Goal: Subscribe to service/newsletter

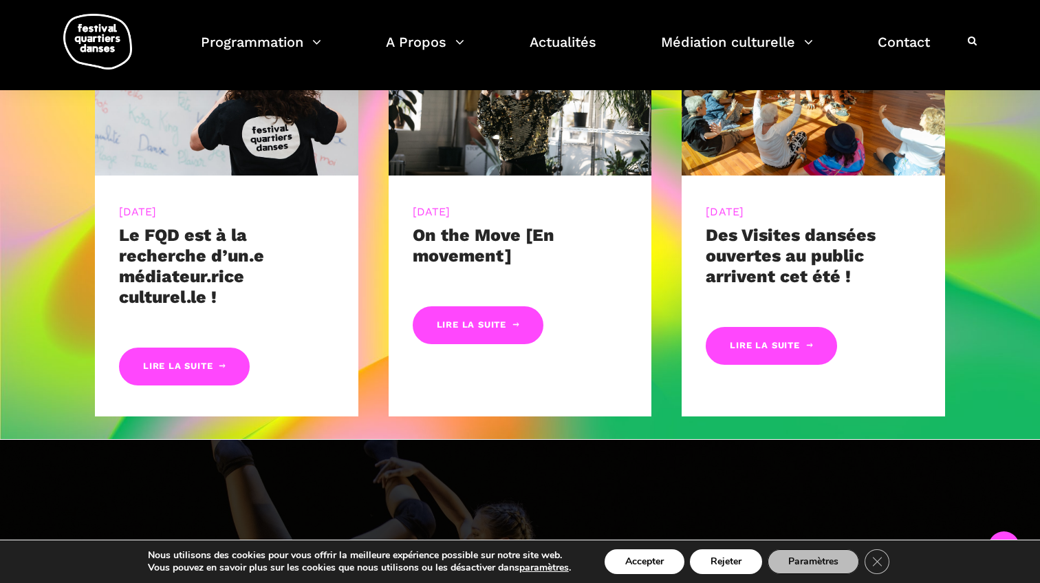
scroll to position [702, 0]
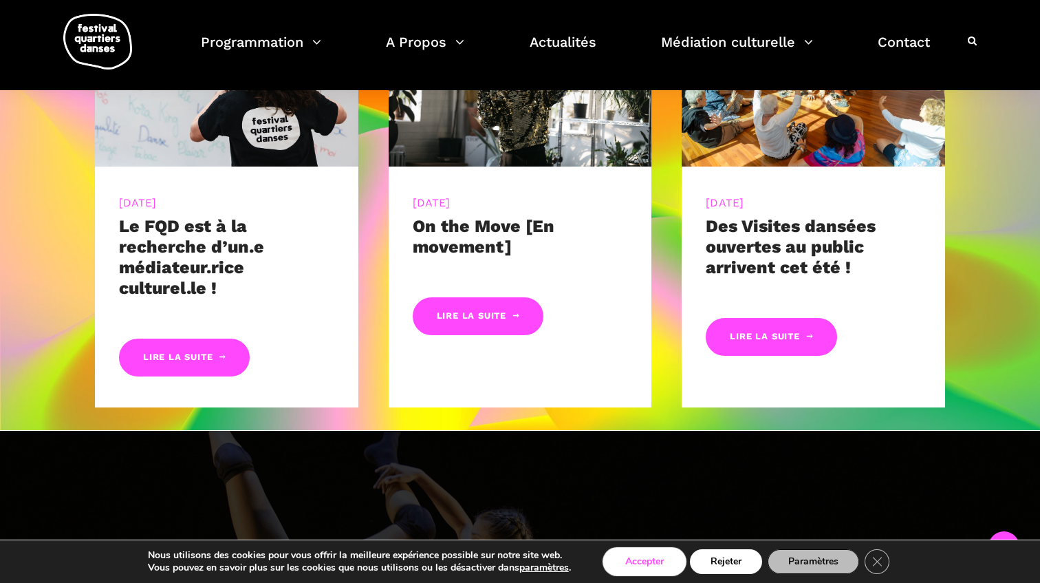
click at [637, 562] on button "Accepter" at bounding box center [645, 561] width 80 height 25
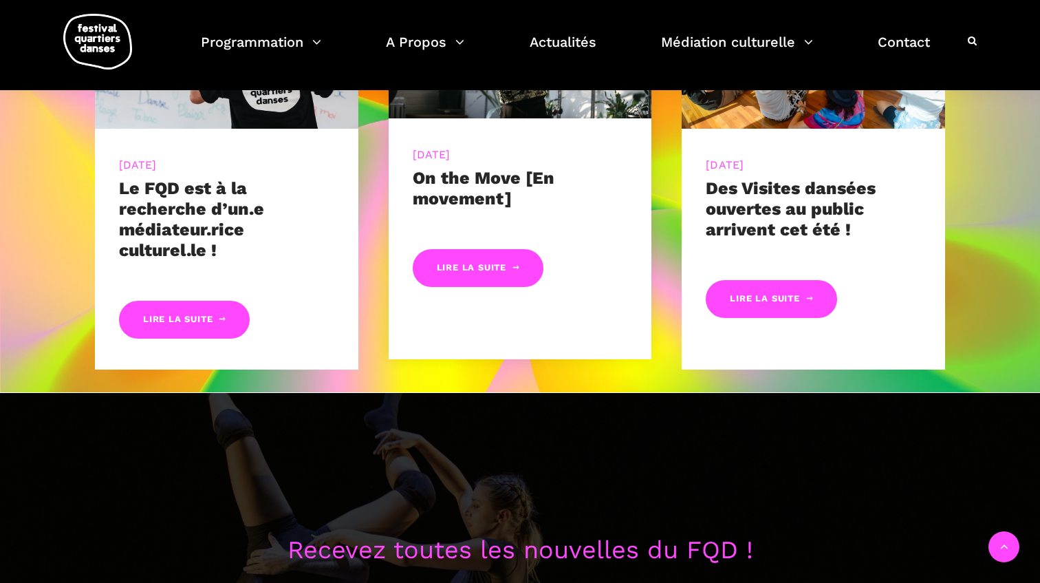
scroll to position [737, 0]
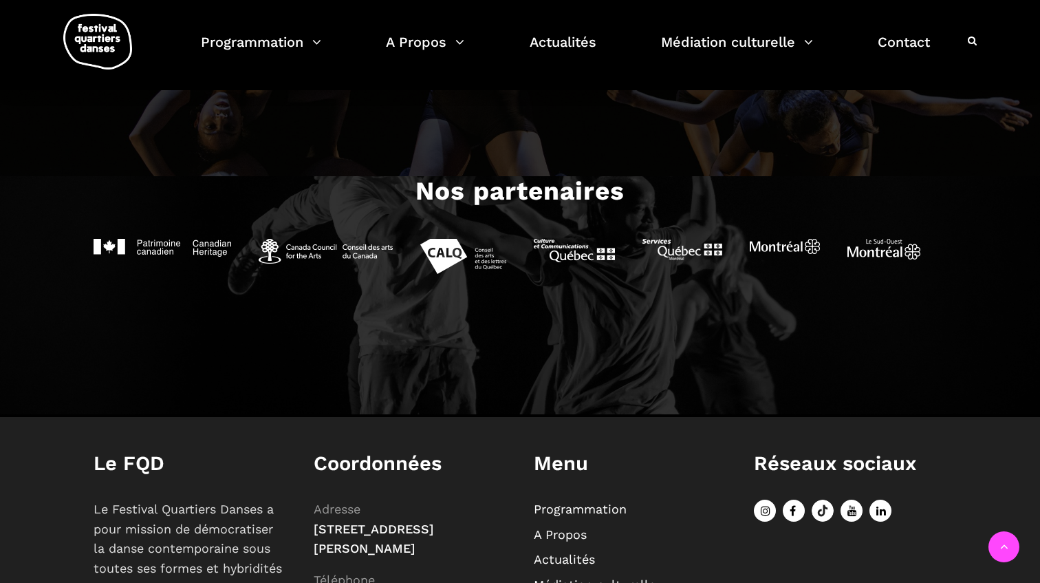
scroll to position [1528, 0]
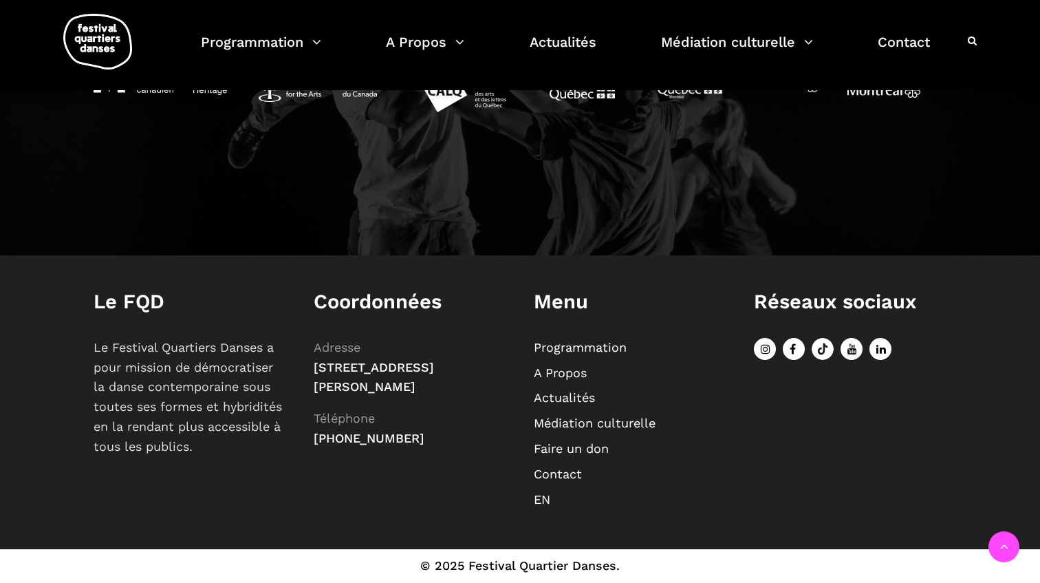
click at [568, 389] on li "Actualités" at bounding box center [630, 398] width 193 height 20
click at [568, 402] on link "Actualités" at bounding box center [564, 397] width 61 height 14
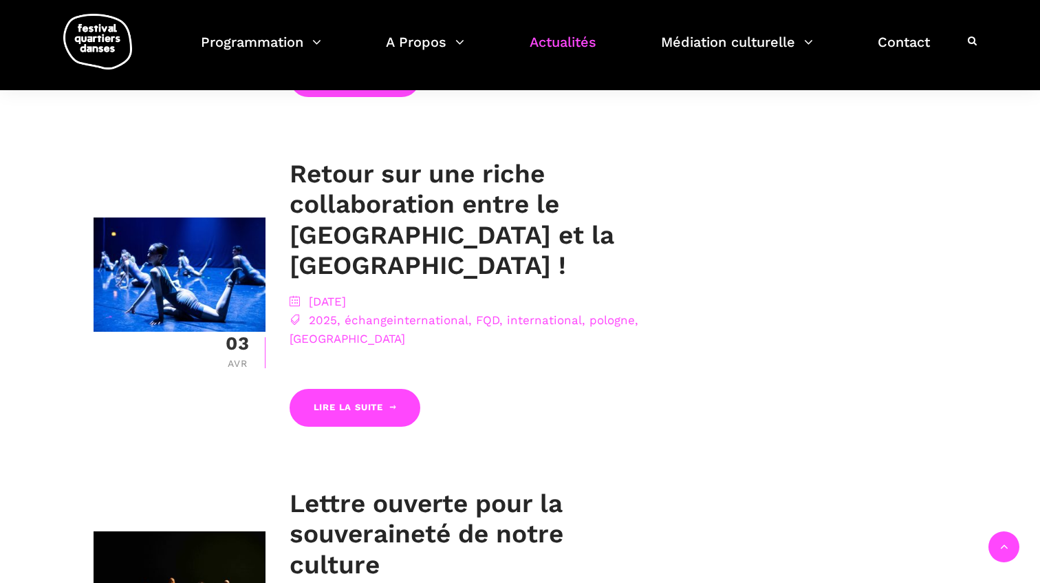
scroll to position [1960, 0]
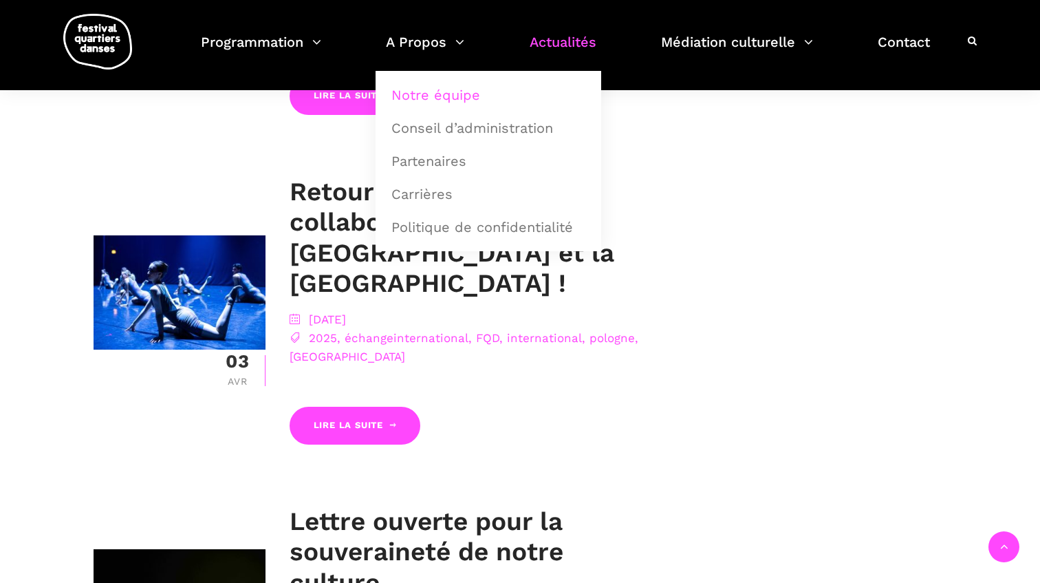
click at [426, 104] on link "Notre équipe" at bounding box center [488, 95] width 210 height 32
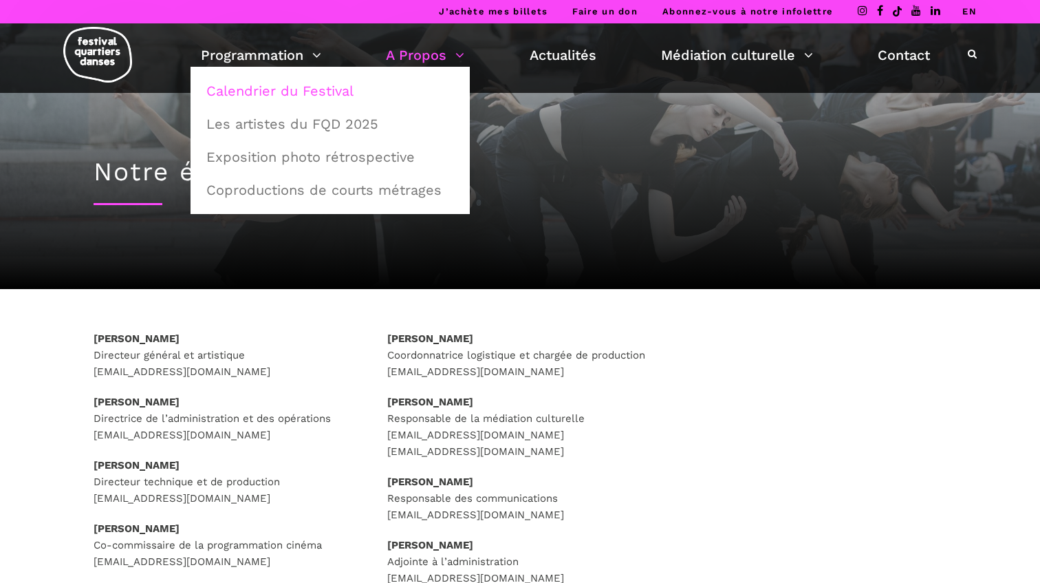
click at [235, 96] on link "Calendrier du Festival" at bounding box center [330, 91] width 264 height 32
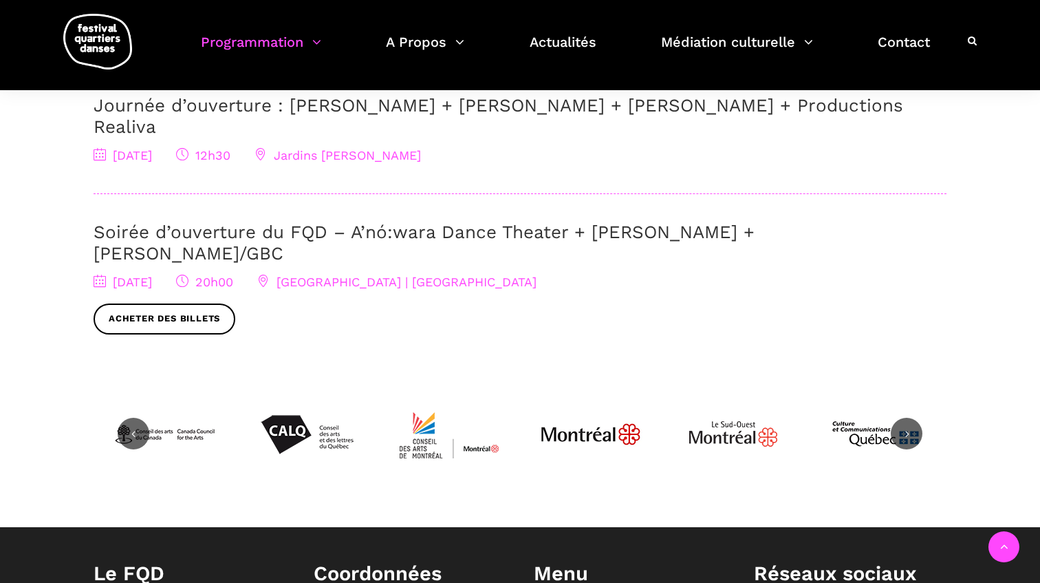
scroll to position [725, 0]
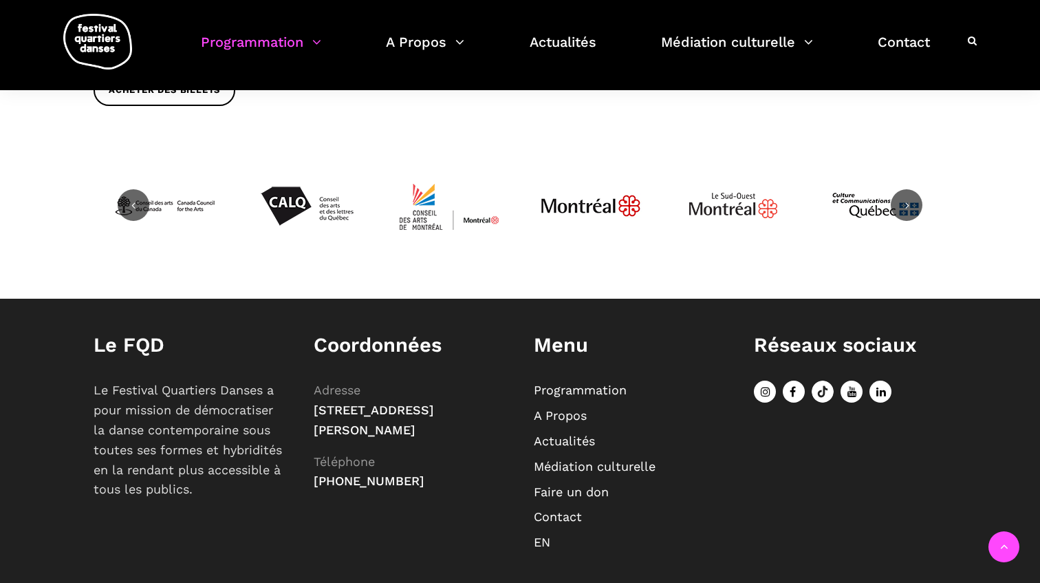
click at [768, 380] on icon at bounding box center [765, 391] width 22 height 22
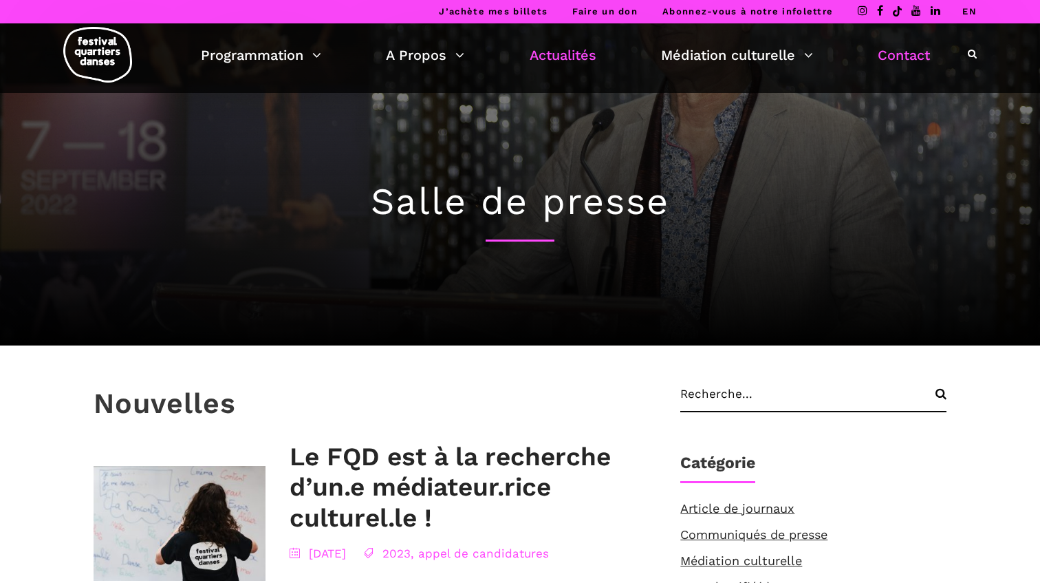
click at [886, 54] on link "Contact" at bounding box center [904, 54] width 52 height 23
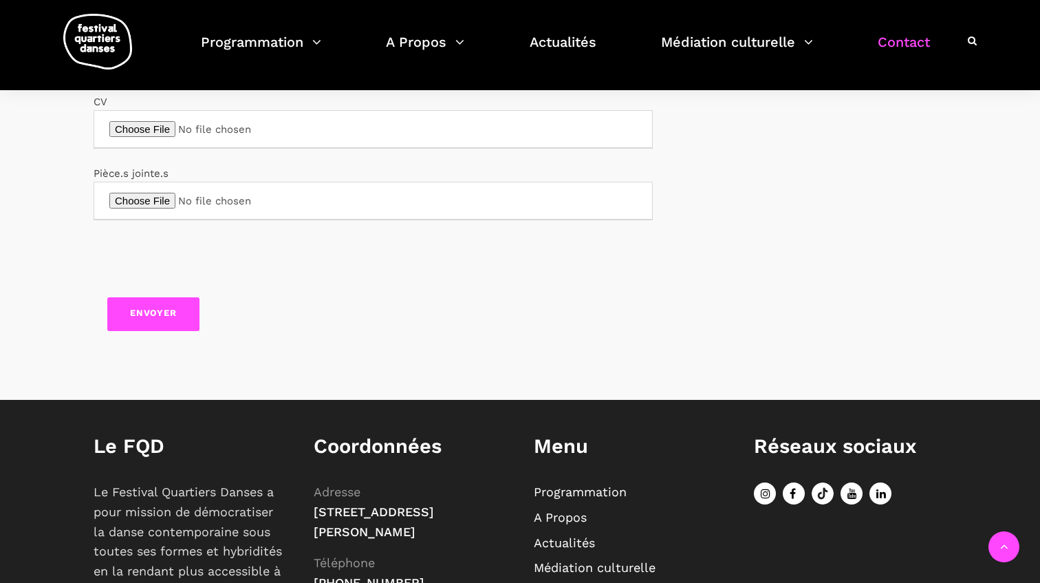
scroll to position [724, 0]
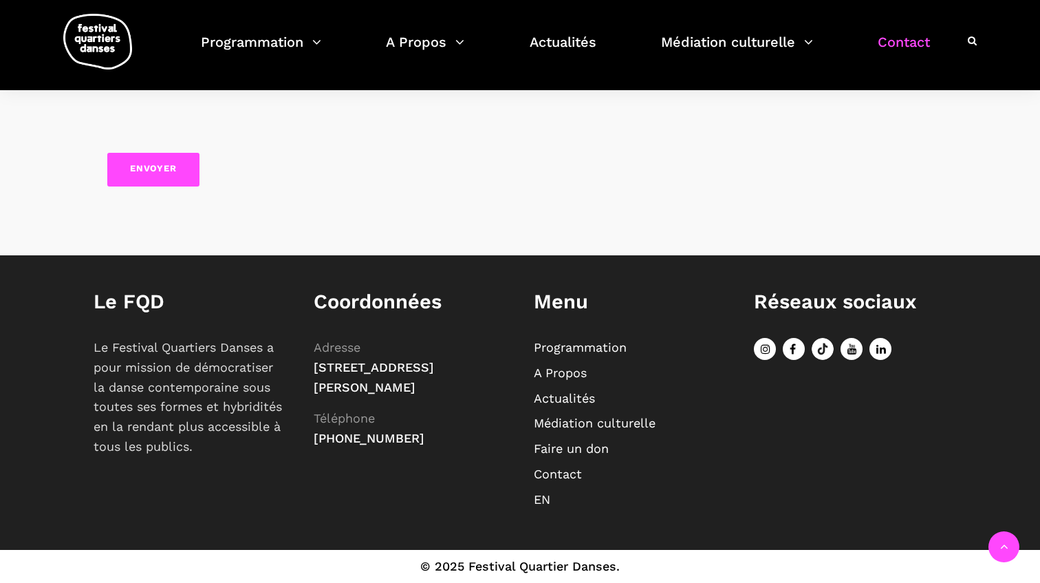
click at [556, 398] on link "Actualités" at bounding box center [564, 398] width 61 height 14
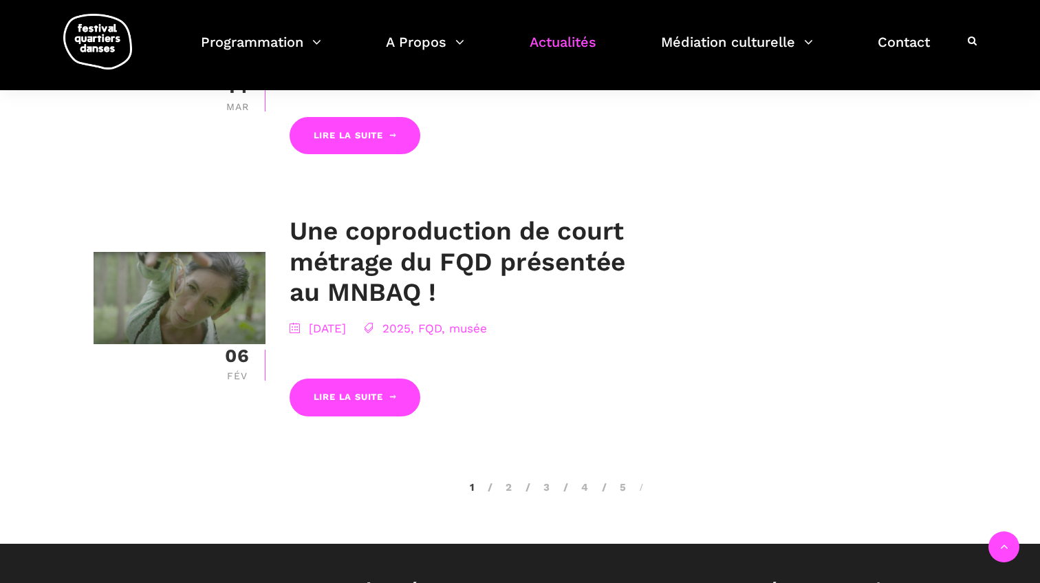
scroll to position [2779, 0]
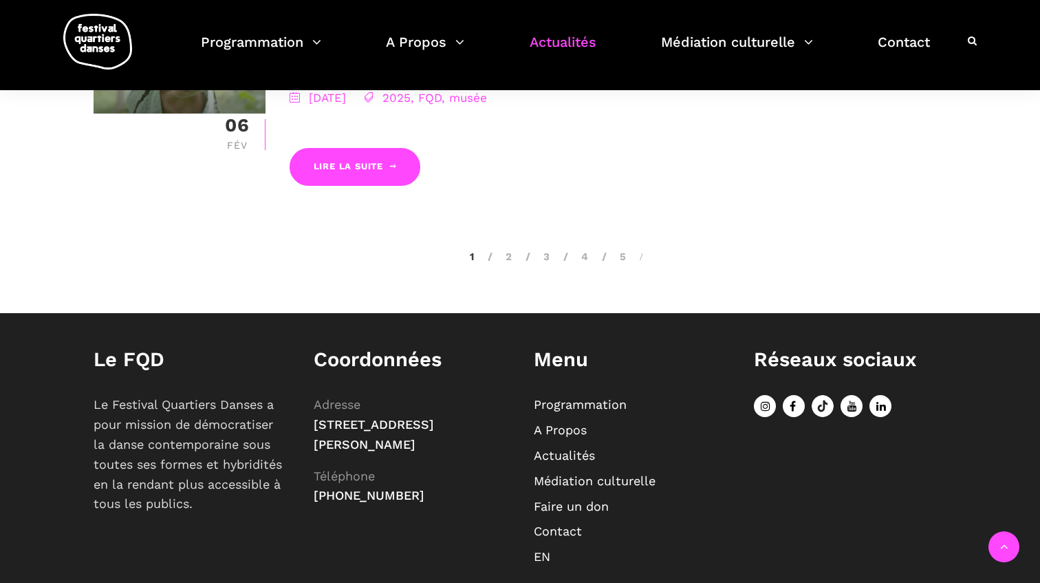
click at [974, 46] on div at bounding box center [972, 41] width 9 height 18
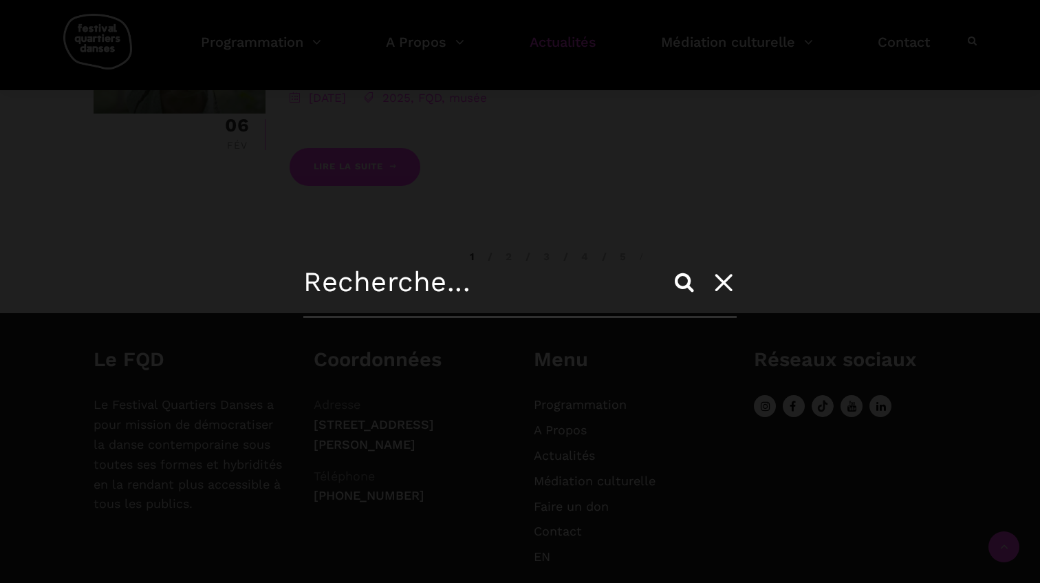
click at [520, 275] on input "text" at bounding box center [519, 292] width 433 height 52
type input "info lettre"
click at [668, 266] on input "Search" at bounding box center [684, 282] width 33 height 33
click at [680, 283] on input "Search" at bounding box center [684, 282] width 33 height 33
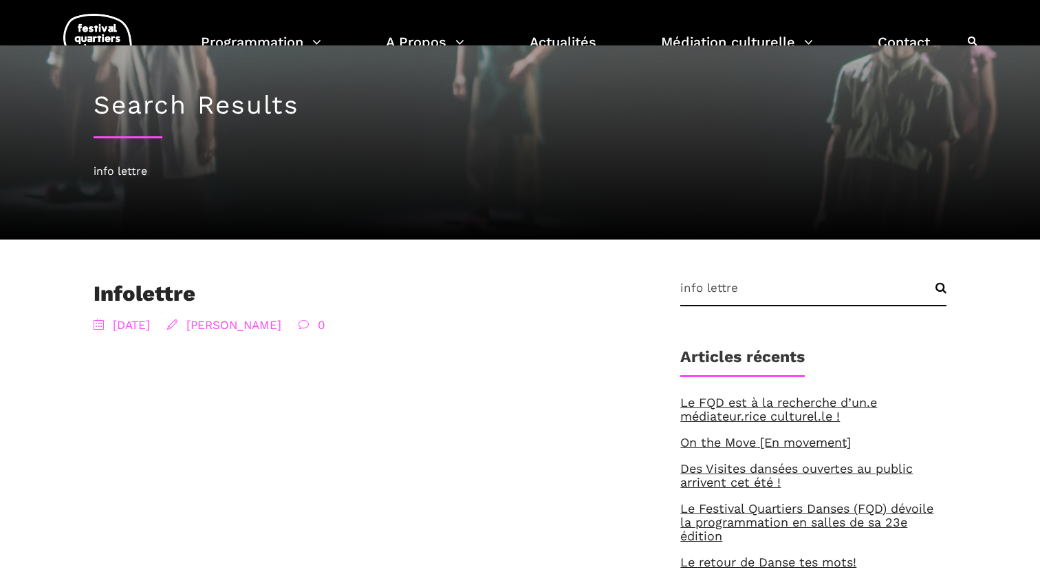
scroll to position [143, 0]
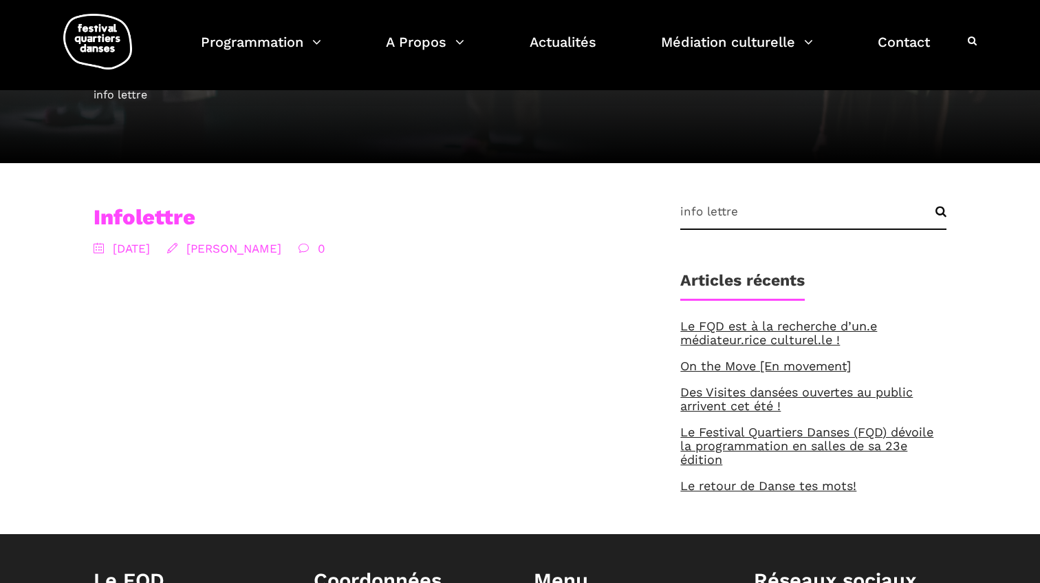
click at [162, 214] on link "Infolettre" at bounding box center [145, 216] width 102 height 25
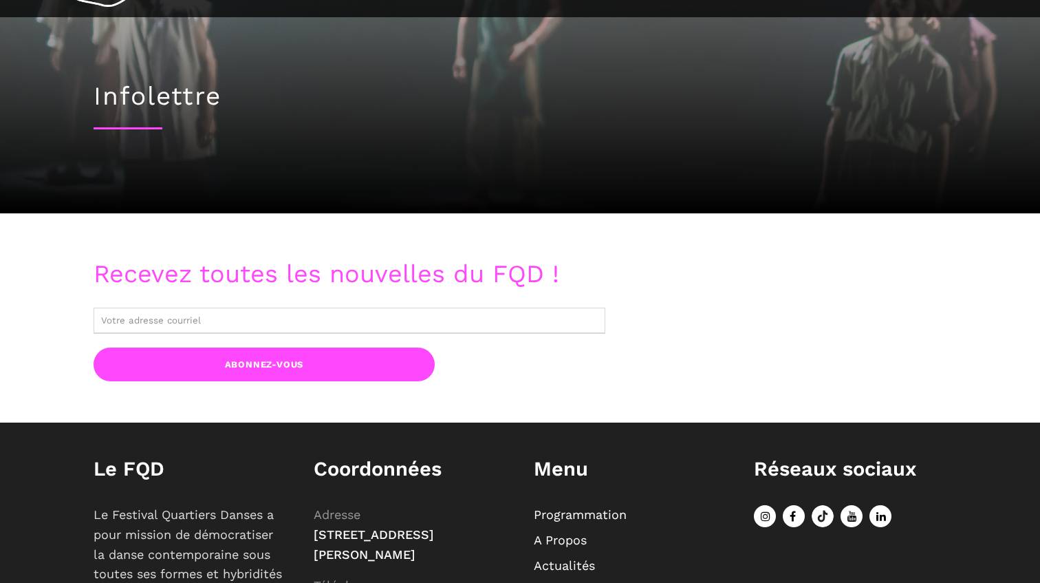
scroll to position [97, 0]
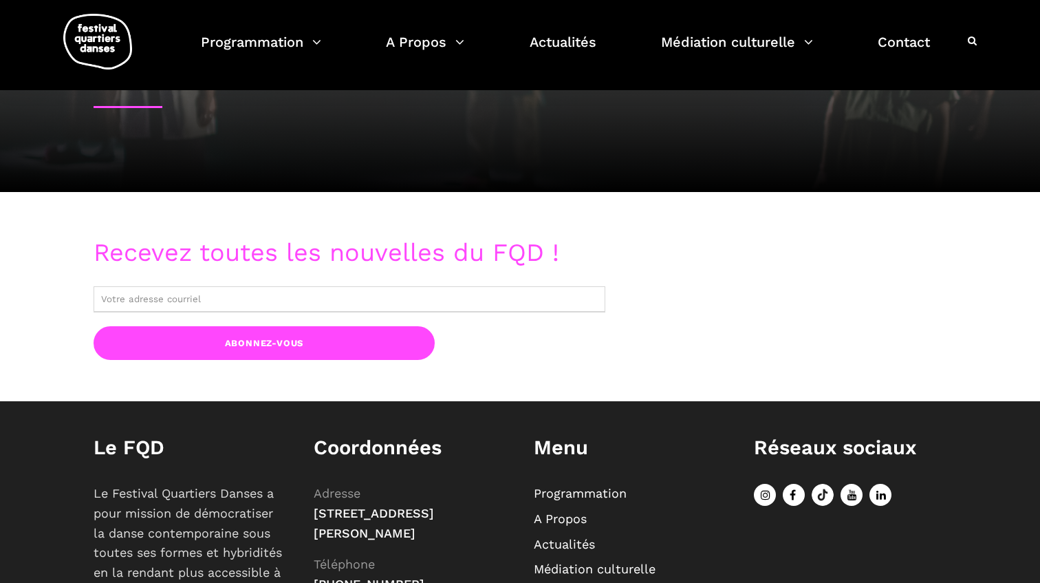
click at [169, 305] on input "text" at bounding box center [350, 299] width 512 height 26
type input "munezero.axelle@gmail.com"
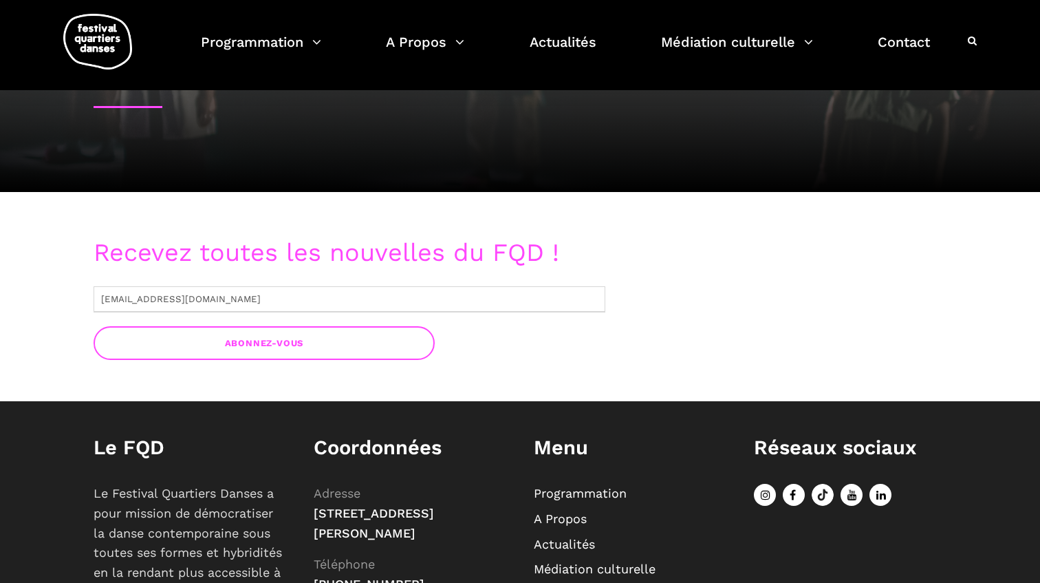
click at [209, 352] on input "Abonnez-vous" at bounding box center [264, 343] width 341 height 34
